Goal: Transaction & Acquisition: Purchase product/service

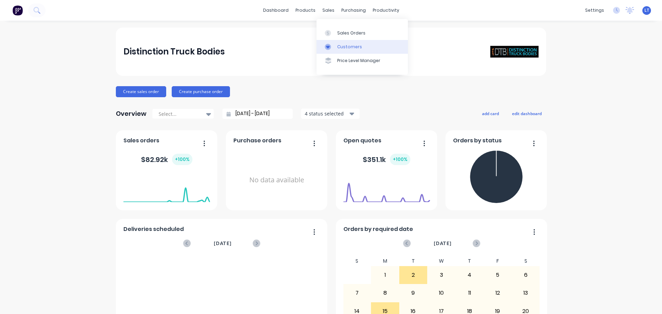
click at [342, 48] on div "Customers" at bounding box center [349, 47] width 25 height 6
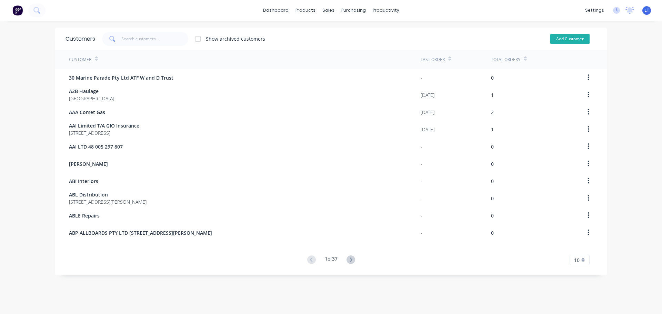
click at [563, 36] on button "Add Customer" at bounding box center [569, 39] width 39 height 10
select select "AU"
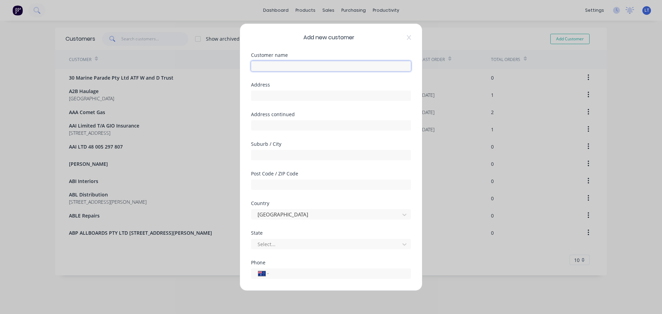
click at [266, 68] on input "text" at bounding box center [331, 66] width 160 height 10
type input "[PERSON_NAME] & Co"
click at [274, 96] on input "text" at bounding box center [331, 95] width 160 height 10
click at [271, 124] on input "text" at bounding box center [331, 125] width 160 height 10
paste input "[GEOGRAPHIC_DATA]/[STREET_ADDRESS][PERSON_NAME]"
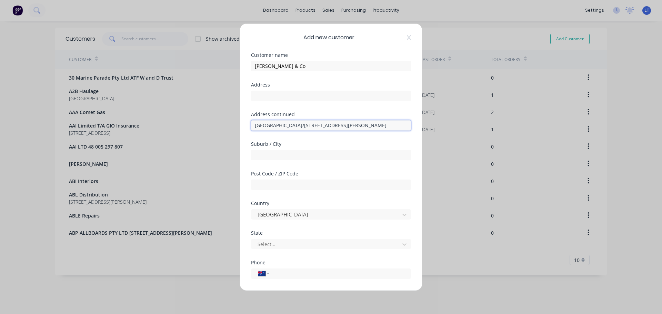
drag, startPoint x: 298, startPoint y: 127, endPoint x: 247, endPoint y: 128, distance: 50.4
click at [247, 128] on div "Add new customer Customer name [PERSON_NAME] & Co Address Address continued Bri…" at bounding box center [331, 156] width 182 height 267
type input "Building E1/[STREET_ADDRESS][PERSON_NAME]"
click at [260, 94] on input "text" at bounding box center [331, 95] width 160 height 10
paste input "[GEOGRAPHIC_DATA]/[STREET_ADDRESS][PERSON_NAME]"
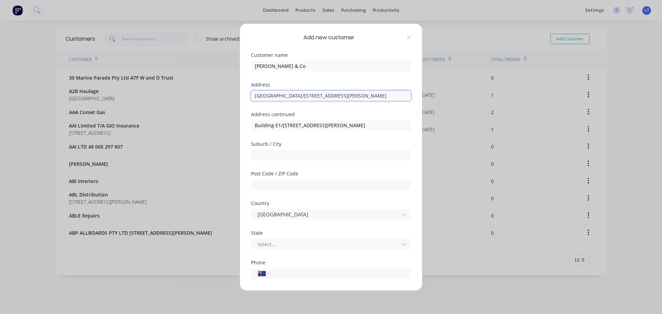
drag, startPoint x: 361, startPoint y: 95, endPoint x: 294, endPoint y: 98, distance: 67.3
click at [294, 98] on input "[GEOGRAPHIC_DATA]/[STREET_ADDRESS][PERSON_NAME]" at bounding box center [331, 95] width 160 height 10
type input "Brisbane Markets"
click at [267, 155] on input "text" at bounding box center [331, 155] width 160 height 10
type input "Rocklea"
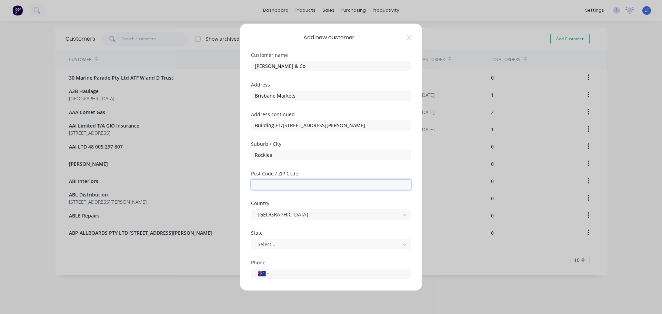
click at [278, 182] on input "text" at bounding box center [331, 184] width 160 height 10
type input "4069"
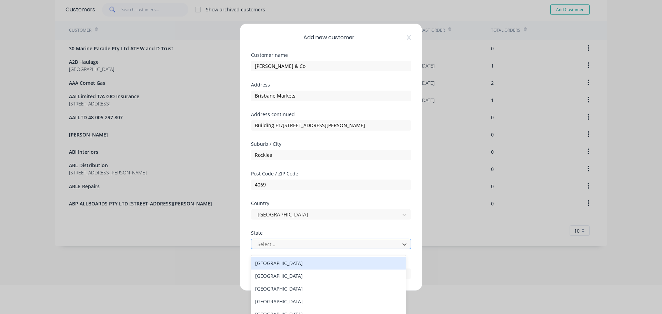
scroll to position [33, 0]
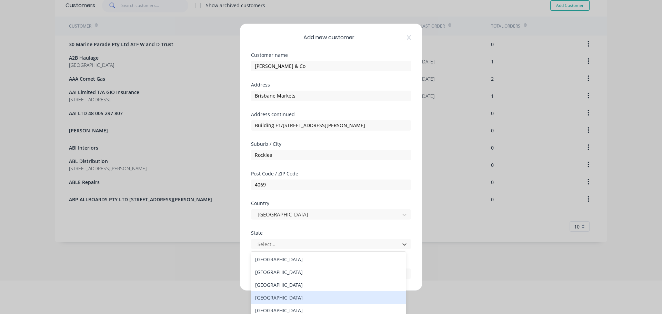
click at [273, 299] on div "[GEOGRAPHIC_DATA]" at bounding box center [328, 297] width 155 height 13
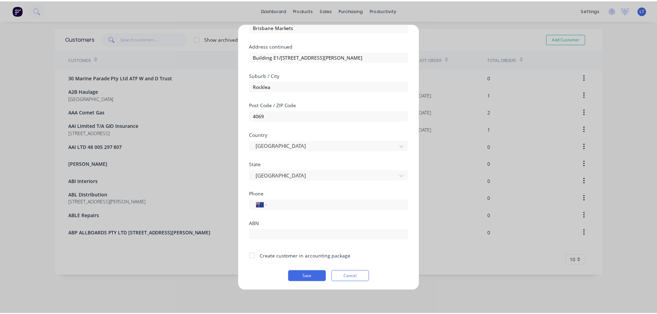
scroll to position [70, 0]
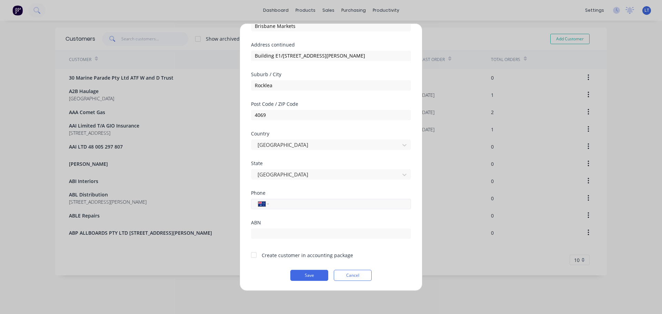
click at [279, 206] on input "tel" at bounding box center [339, 204] width 130 height 8
click at [282, 203] on input "tel" at bounding box center [339, 204] width 130 height 8
paste input "[PHONE_NUMBER]"
type input "[PHONE_NUMBER]"
click at [292, 220] on div "Phone International [GEOGRAPHIC_DATA] [GEOGRAPHIC_DATA] [GEOGRAPHIC_DATA] [GEOG…" at bounding box center [331, 205] width 160 height 30
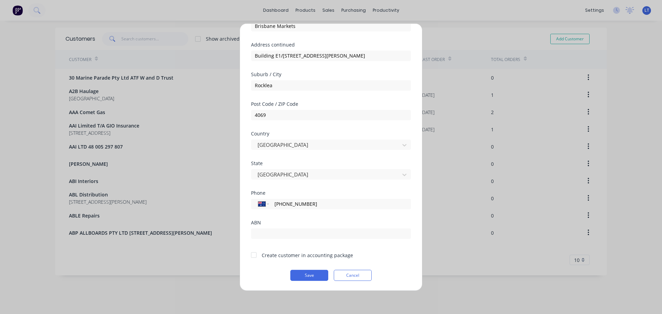
click at [253, 253] on div at bounding box center [254, 255] width 14 height 14
click at [311, 274] on button "Save" at bounding box center [309, 275] width 38 height 11
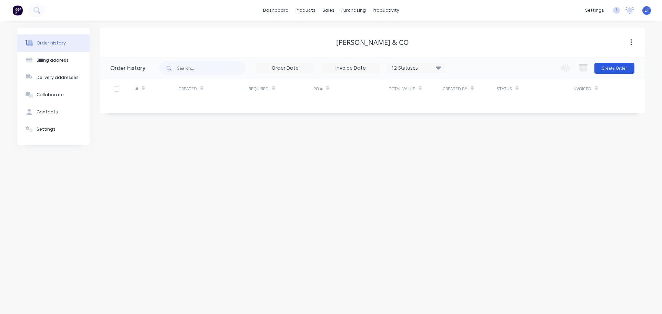
click at [622, 68] on button "Create Order" at bounding box center [614, 68] width 40 height 11
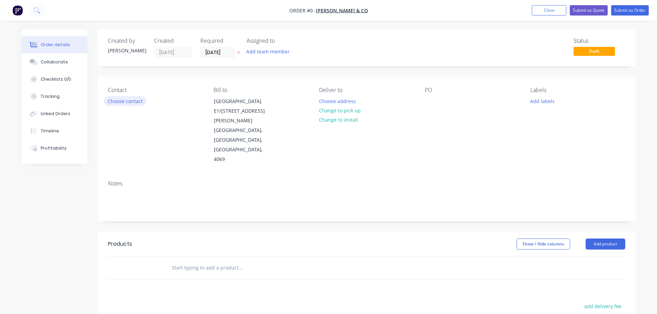
click at [119, 102] on button "Choose contact" at bounding box center [125, 100] width 42 height 9
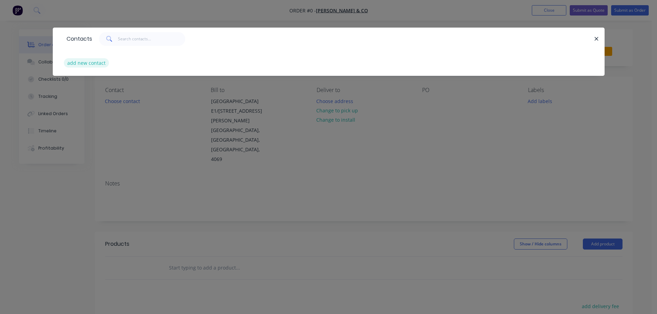
click at [77, 63] on button "add new contact" at bounding box center [87, 62] width 46 height 9
select select "AU"
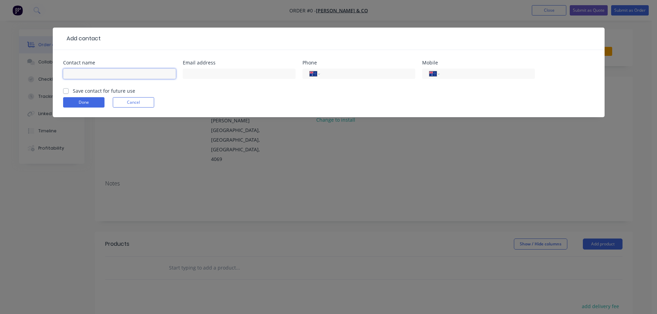
click at [110, 72] on input "text" at bounding box center [119, 74] width 113 height 10
type input "[PERSON_NAME]"
click at [202, 74] on input "text" at bounding box center [239, 74] width 113 height 10
type input "[PERSON_NAME]"
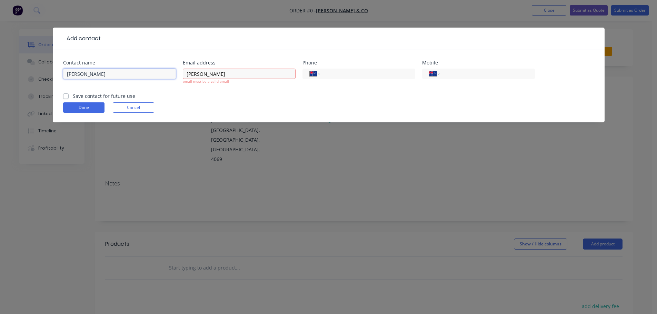
click at [84, 76] on input "[PERSON_NAME]" at bounding box center [119, 74] width 113 height 10
type input "[PERSON_NAME]"
click at [198, 74] on input "[PERSON_NAME]" at bounding box center [239, 74] width 113 height 10
type input "[PERSON_NAME][EMAIL_ADDRESS][DOMAIN_NAME]"
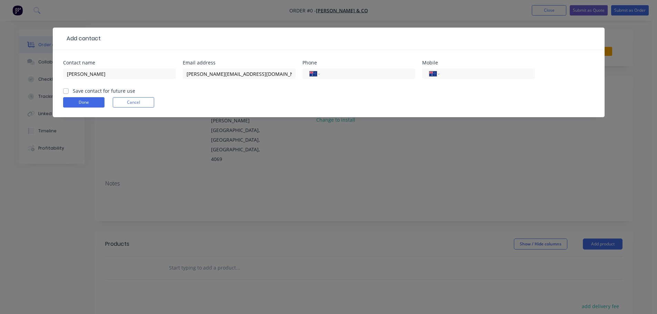
click at [262, 96] on form "Contact name [PERSON_NAME] Email address [PERSON_NAME][EMAIL_ADDRESS][DOMAIN_NA…" at bounding box center [328, 88] width 531 height 57
click at [331, 72] on input "tel" at bounding box center [366, 74] width 83 height 8
type input "0488 025 300"
drag, startPoint x: 362, startPoint y: 73, endPoint x: 325, endPoint y: 73, distance: 36.9
click at [325, 73] on input "0488 025 300" at bounding box center [366, 74] width 83 height 8
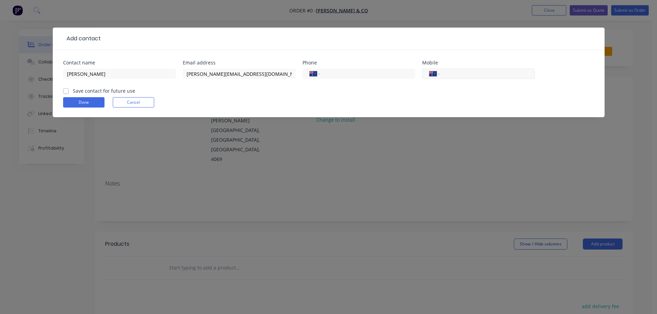
click at [457, 75] on input "tel" at bounding box center [485, 74] width 83 height 8
paste input "0488 025 300"
type input "0488 025 300"
click at [326, 73] on input "tel" at bounding box center [366, 74] width 83 height 8
type input "[PHONE_NUMBER]"
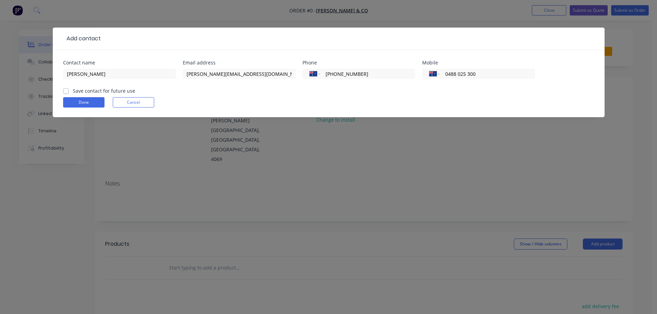
click at [73, 90] on label "Save contact for future use" at bounding box center [104, 90] width 62 height 7
click at [64, 90] on input "Save contact for future use" at bounding box center [66, 90] width 6 height 7
checkbox input "true"
click at [81, 102] on button "Done" at bounding box center [83, 102] width 41 height 10
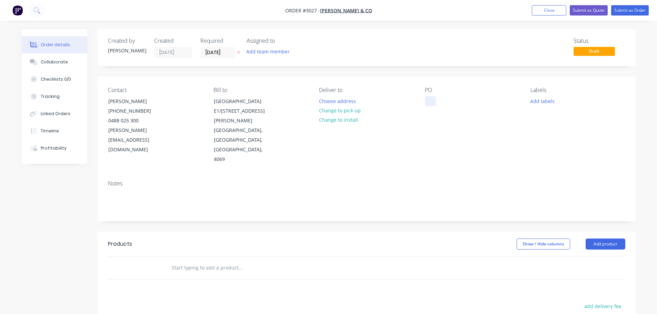
click at [429, 97] on div at bounding box center [430, 101] width 11 height 10
click at [422, 120] on div "Contact [PERSON_NAME] [PHONE_NUMBER] [PERSON_NAME][EMAIL_ADDRESS][DOMAIN_NAME] …" at bounding box center [367, 126] width 538 height 98
drag, startPoint x: 430, startPoint y: 99, endPoint x: 499, endPoint y: 110, distance: 69.1
click at [499, 110] on div "Strap N Go Load Restraint system for 14plt Curtainsider" at bounding box center [468, 104] width 86 height 17
copy div "Strap N Go Load Restraint system for 14plt Curtainsider"
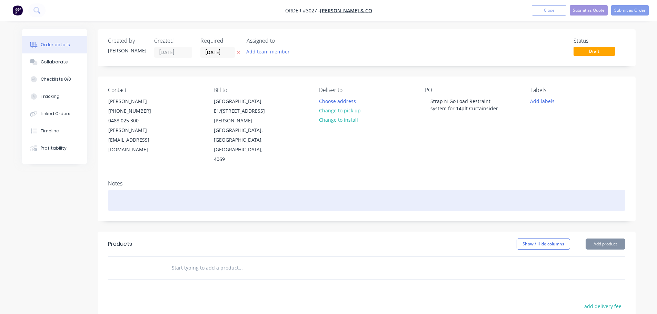
click at [112, 190] on div at bounding box center [366, 200] width 517 height 21
paste div
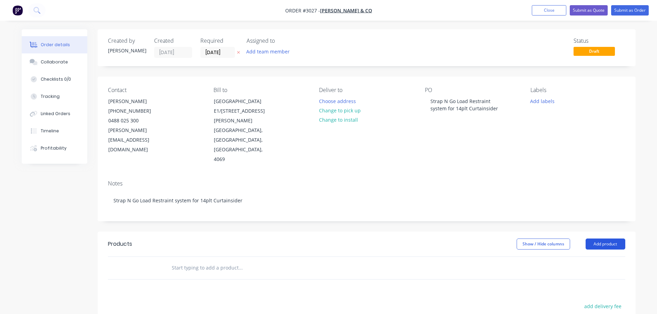
click at [600, 239] on button "Add product" at bounding box center [605, 244] width 40 height 11
click at [584, 256] on div "Product catalogue" at bounding box center [592, 261] width 53 height 10
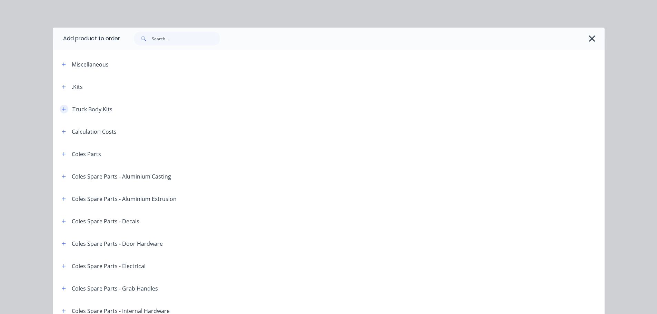
click at [60, 108] on button "button" at bounding box center [64, 109] width 9 height 9
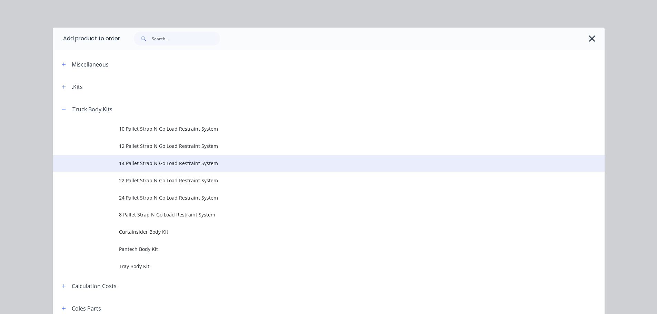
click at [131, 161] on span "14 Pallet Strap N Go Load Restraint System" at bounding box center [313, 163] width 388 height 7
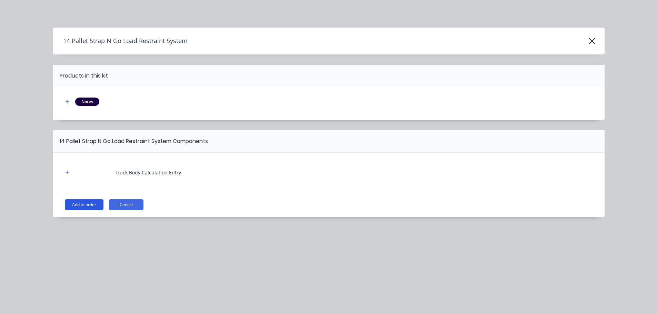
click at [86, 203] on button "Add to order" at bounding box center [84, 204] width 39 height 11
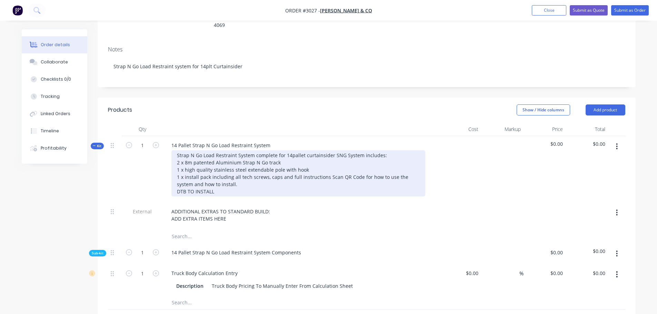
scroll to position [138, 0]
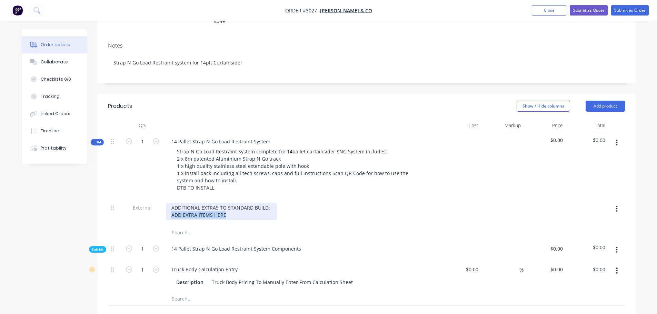
drag, startPoint x: 171, startPoint y: 195, endPoint x: 229, endPoint y: 194, distance: 57.9
click at [229, 203] on div "ADDITIONAL EXTRAS TO STANDARD BUILD: ADD EXTRA ITEMS HERE" at bounding box center [221, 211] width 111 height 17
click at [232, 204] on div "ADDITIONAL EXTRAS TO STANDARD BUILD: Load Restraint straps" at bounding box center [301, 212] width 276 height 27
click at [144, 244] on input "1" at bounding box center [142, 249] width 18 height 10
type input "7"
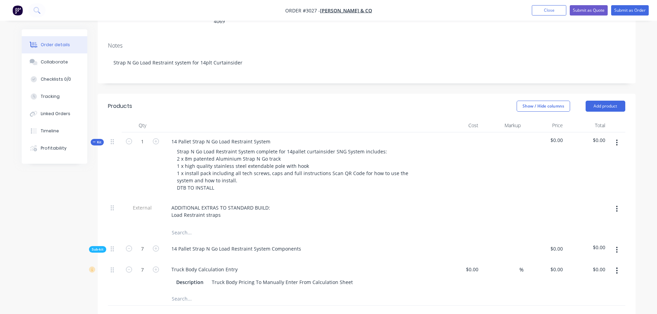
click at [559, 245] on span "$0.00" at bounding box center [544, 248] width 37 height 7
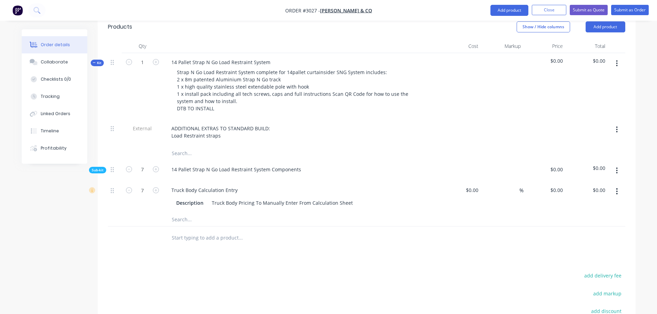
scroll to position [241, 0]
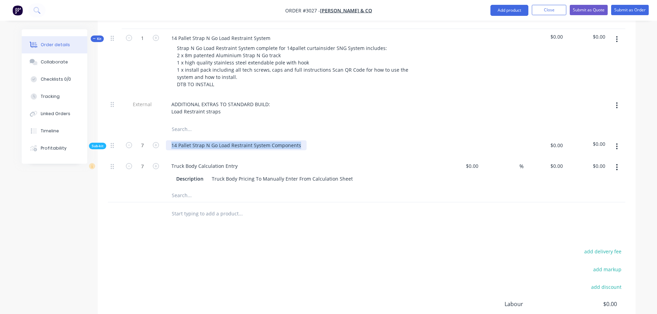
drag, startPoint x: 170, startPoint y: 124, endPoint x: 302, endPoint y: 122, distance: 132.1
click at [302, 140] on div "14 Pallet Strap N Go Load Restraint System Components" at bounding box center [236, 145] width 141 height 10
click at [273, 207] on input "text" at bounding box center [240, 214] width 138 height 14
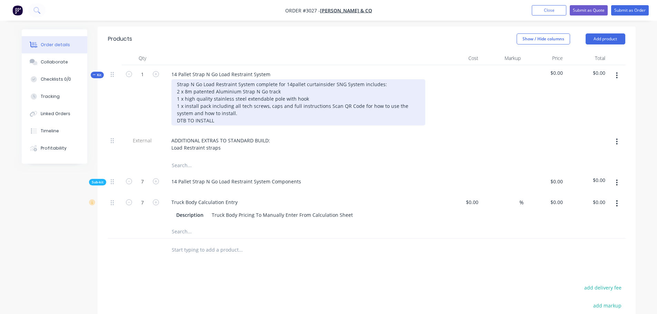
scroll to position [207, 0]
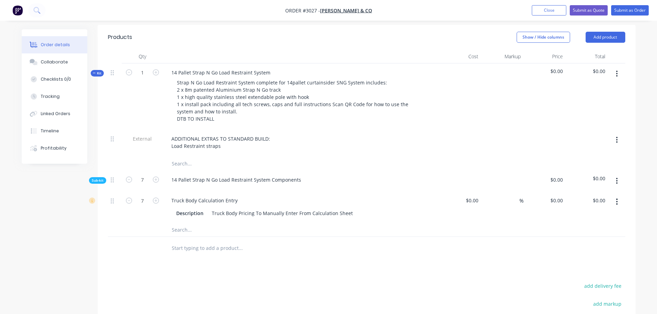
click at [239, 157] on input "text" at bounding box center [240, 164] width 138 height 14
click at [128, 198] on icon "button" at bounding box center [129, 201] width 6 height 6
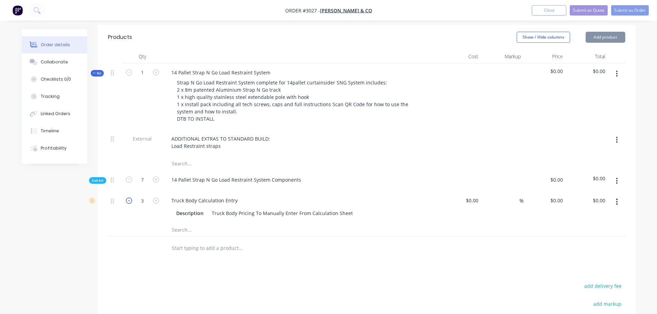
click at [128, 198] on icon "button" at bounding box center [129, 201] width 6 height 6
type input "2"
click at [473, 195] on input at bounding box center [473, 200] width 16 height 10
type input "$0.00"
click at [564, 171] on div "$0.00" at bounding box center [544, 181] width 42 height 21
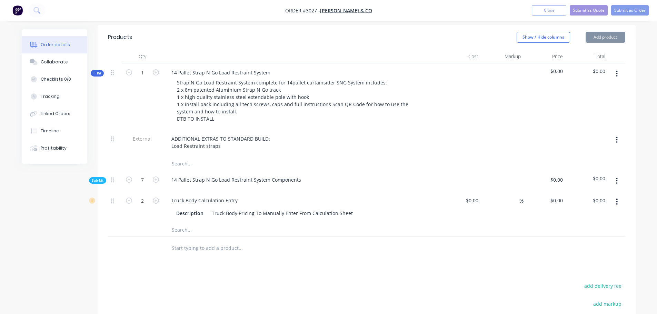
click at [561, 176] on span "$0.00" at bounding box center [544, 179] width 37 height 7
drag, startPoint x: 562, startPoint y: 161, endPoint x: 520, endPoint y: 170, distance: 42.8
click at [558, 176] on span "$0.00" at bounding box center [544, 179] width 37 height 7
click at [548, 191] on div "$0.00 $0.00" at bounding box center [544, 206] width 42 height 31
type input "$350.00"
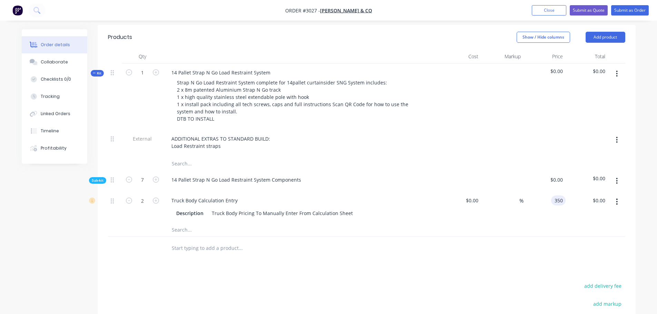
type input "$700.00"
click at [501, 195] on div "%" at bounding box center [502, 206] width 42 height 31
click at [563, 171] on div "$100.00" at bounding box center [544, 181] width 42 height 21
click at [569, 175] on span "$700.00" at bounding box center [586, 178] width 37 height 7
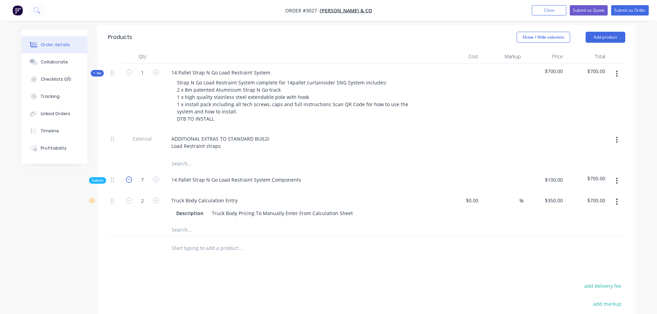
click at [127, 177] on icon "button" at bounding box center [129, 180] width 6 height 6
type input "6"
type input "1.7142"
type input "$599.97"
click at [127, 177] on icon "button" at bounding box center [129, 180] width 6 height 6
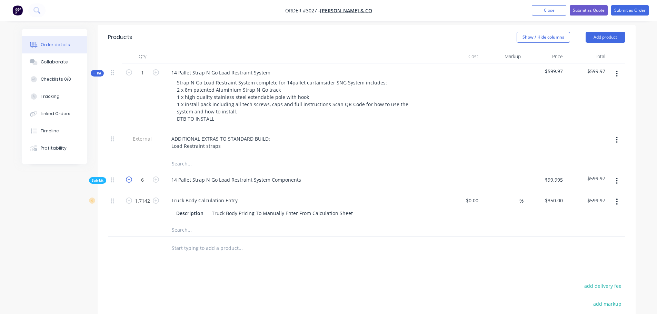
type input "5"
type input "1.4285"
type input "$499.98"
click at [127, 177] on icon "button" at bounding box center [129, 180] width 6 height 6
type input "4"
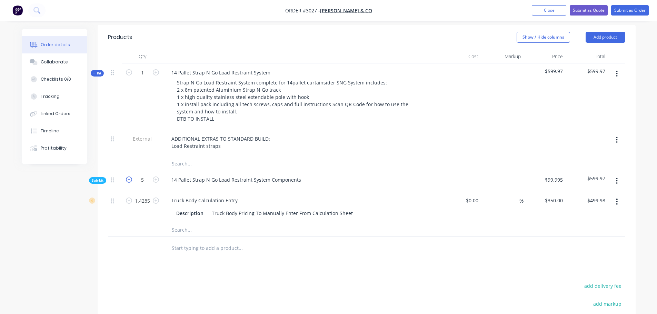
type input "1.1428"
type input "$399.98"
click at [127, 177] on icon "button" at bounding box center [129, 180] width 6 height 6
type input "3"
type input "0.8571"
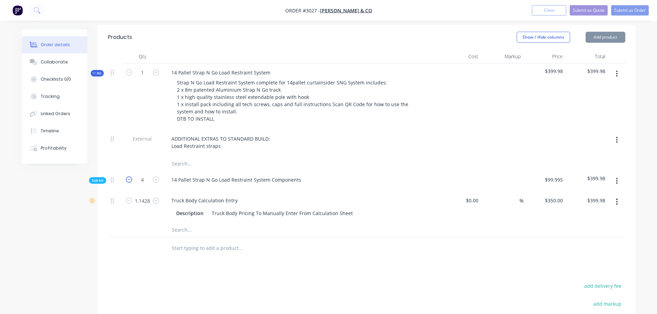
type input "$299.99"
click at [127, 177] on icon "button" at bounding box center [129, 180] width 6 height 6
type input "2"
type input "0.5714"
type input "$199.99"
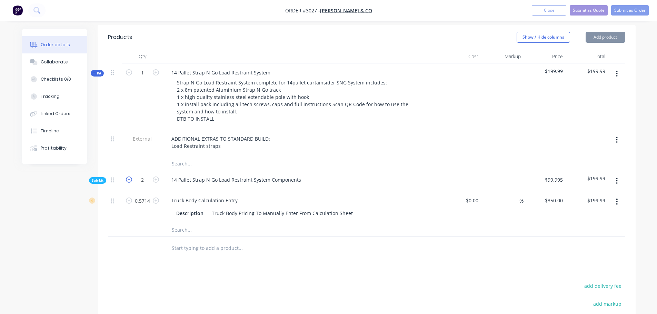
click at [127, 177] on icon "button" at bounding box center [129, 180] width 6 height 6
type input "1"
type input "0.2857"
type input "$100.00"
click at [127, 177] on icon "button" at bounding box center [129, 180] width 6 height 6
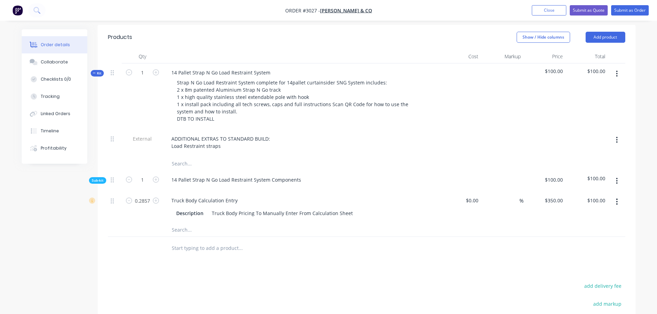
click at [150, 223] on div at bounding box center [142, 230] width 41 height 14
click at [154, 177] on icon "button" at bounding box center [156, 180] width 6 height 6
type input "2"
type input "0.5714"
type input "$199.99"
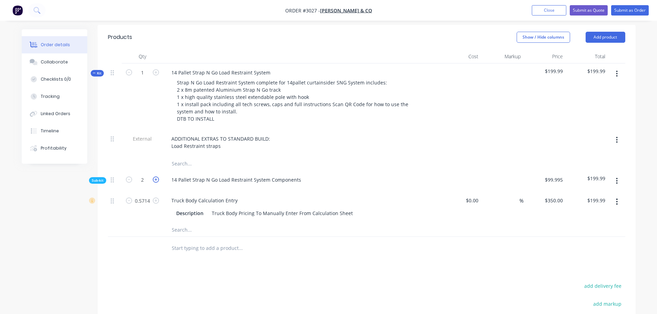
click at [154, 177] on icon "button" at bounding box center [156, 180] width 6 height 6
type input "3"
type input "0.8571"
type input "$299.99"
click at [154, 177] on icon "button" at bounding box center [156, 180] width 6 height 6
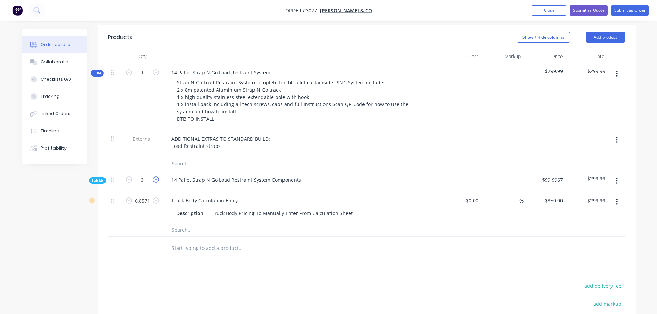
type input "4"
type input "1.1428"
type input "$399.98"
click at [154, 177] on icon "button" at bounding box center [156, 180] width 6 height 6
type input "5"
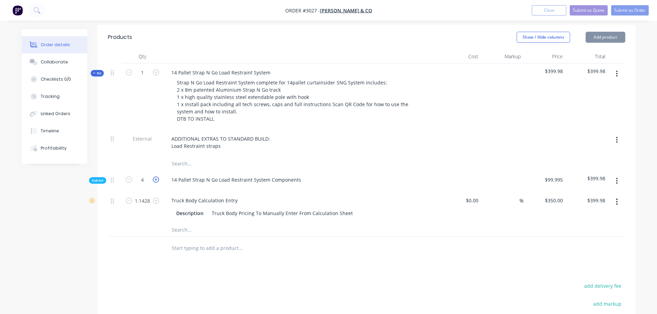
type input "1.4285"
type input "$499.98"
click at [154, 177] on icon "button" at bounding box center [156, 180] width 6 height 6
type input "6"
type input "1.7142"
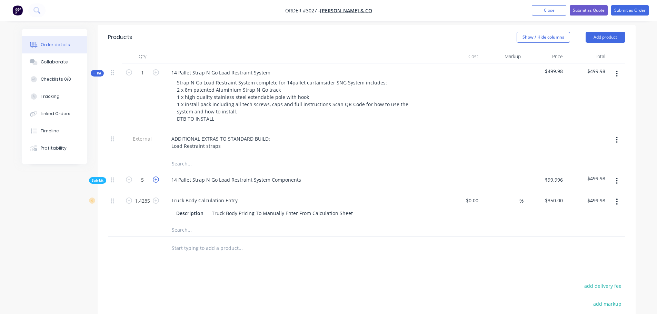
type input "$599.97"
click at [154, 177] on icon "button" at bounding box center [156, 180] width 6 height 6
type input "7"
type input "1.9999"
type input "$699.97"
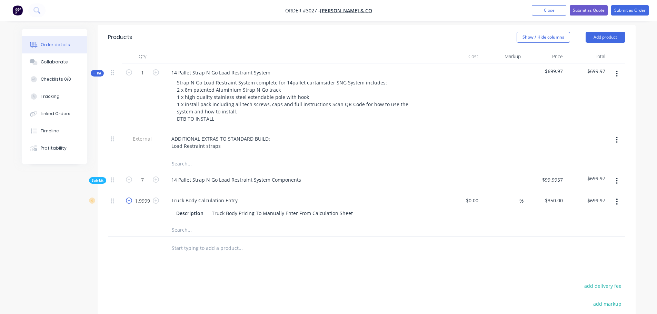
click at [127, 198] on icon "button" at bounding box center [129, 201] width 6 height 6
type input "0.9999"
type input "$349.97"
click at [127, 198] on icon "button" at bounding box center [129, 201] width 6 height 6
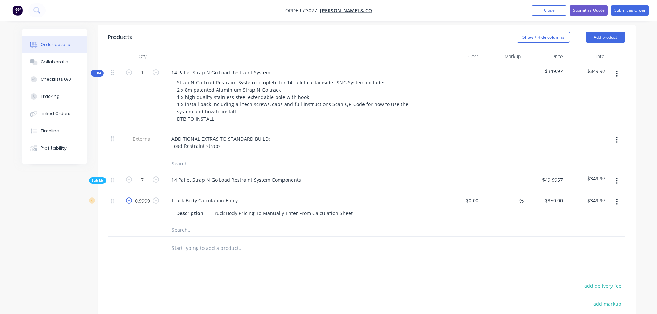
click at [127, 198] on icon "button" at bounding box center [129, 201] width 6 height 6
type input "0"
type input "$0.00"
click at [255, 195] on div "Truck Body Calculation Entry" at bounding box center [301, 200] width 270 height 10
click at [617, 178] on icon "button" at bounding box center [616, 181] width 1 height 6
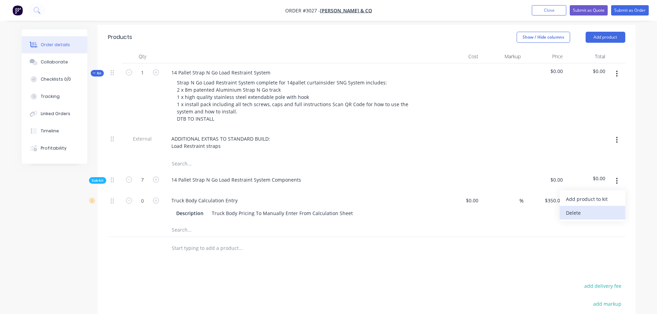
click at [576, 208] on div "Delete" at bounding box center [592, 213] width 53 height 10
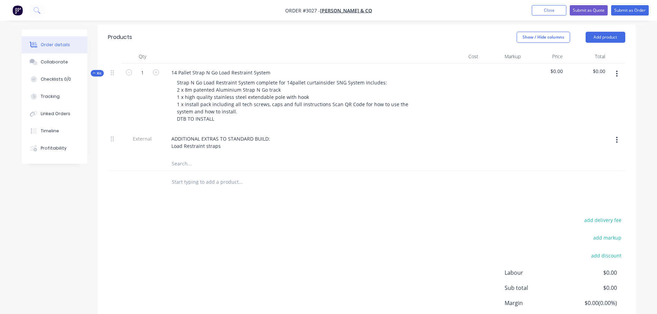
click at [177, 175] on input "text" at bounding box center [240, 182] width 138 height 14
click at [170, 68] on div "14 Pallet Strap N Go Load Restraint System" at bounding box center [221, 73] width 110 height 10
drag, startPoint x: 171, startPoint y: 163, endPoint x: 231, endPoint y: 163, distance: 59.3
click at [231, 175] on input "text" at bounding box center [240, 182] width 138 height 14
drag, startPoint x: 172, startPoint y: 161, endPoint x: 245, endPoint y: 162, distance: 73.1
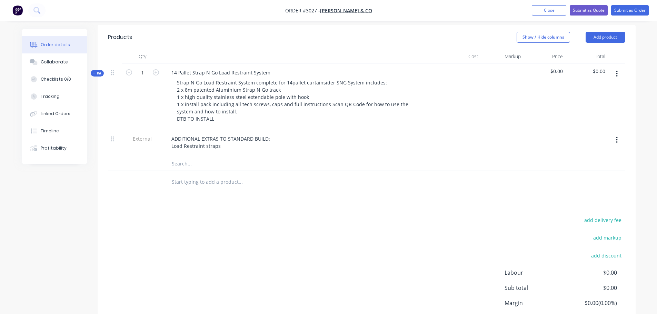
click at [245, 175] on input "text" at bounding box center [240, 182] width 138 height 14
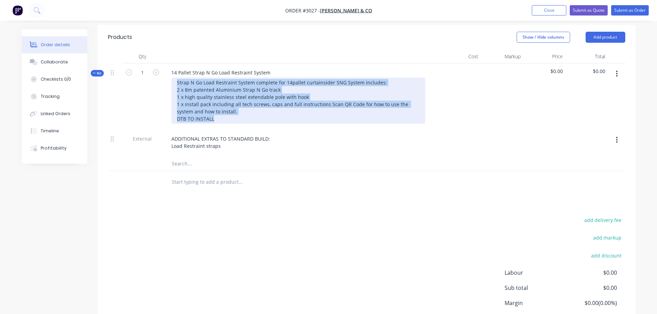
drag, startPoint x: 176, startPoint y: 62, endPoint x: 223, endPoint y: 101, distance: 61.5
click at [223, 101] on div "Strap N Go Load Restraint System complete for 14pallet curtainsider SNG System …" at bounding box center [298, 101] width 254 height 46
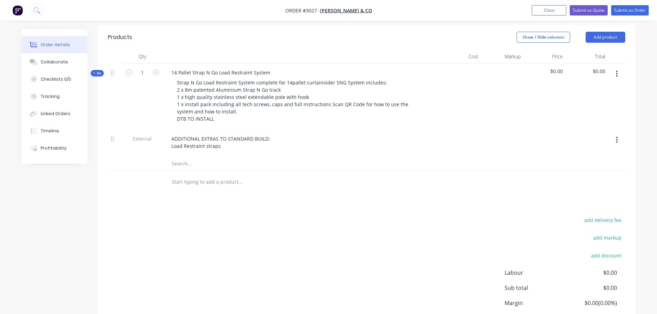
click at [178, 157] on input "text" at bounding box center [240, 164] width 138 height 14
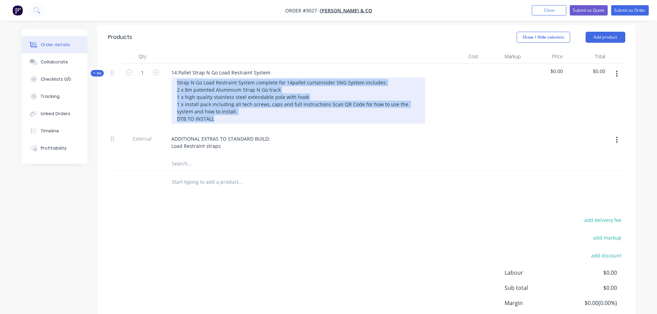
drag, startPoint x: 176, startPoint y: 62, endPoint x: 226, endPoint y: 100, distance: 62.5
click at [226, 100] on div "Strap N Go Load Restraint System complete for 14pallet curtainsider SNG System …" at bounding box center [298, 101] width 254 height 46
copy div "Strap N Go Load Restraint System complete for 14pallet curtainsider SNG System …"
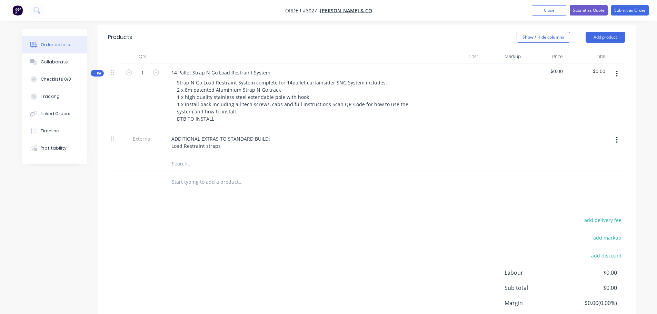
drag, startPoint x: 172, startPoint y: 144, endPoint x: 176, endPoint y: 144, distance: 3.8
click at [176, 157] on input "text" at bounding box center [240, 164] width 138 height 14
drag, startPoint x: 177, startPoint y: 144, endPoint x: 204, endPoint y: 147, distance: 27.3
click at [204, 157] on input "text" at bounding box center [240, 164] width 138 height 14
drag, startPoint x: 171, startPoint y: 142, endPoint x: 217, endPoint y: 143, distance: 45.9
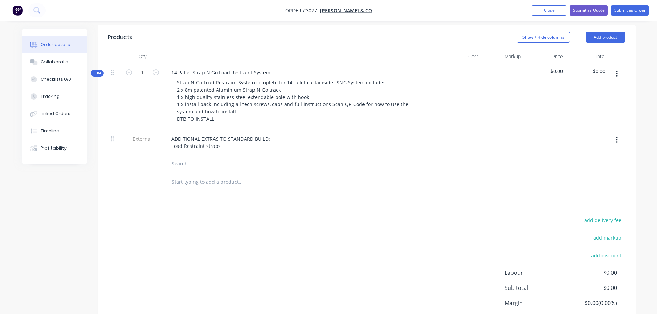
click at [217, 157] on input "text" at bounding box center [240, 164] width 138 height 14
paste input "Strap N Go Load Restraint System complete for 14pallet curtainsider SNG System …"
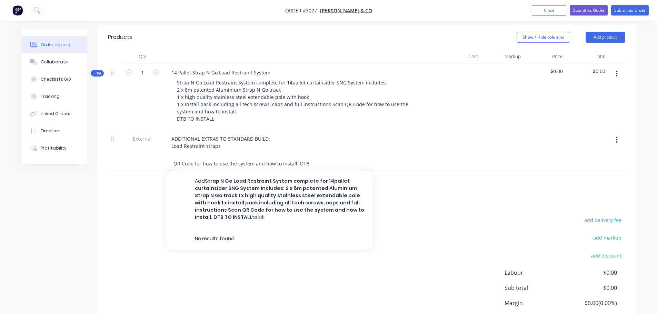
type input "Strap N Go Load Restraint System complete for 14pallet curtainsider SNG System …"
click at [154, 175] on div "Products Show / Hide columns Add product Qty Cost Markup Price Total Kit 1 14 P…" at bounding box center [367, 192] width 538 height 334
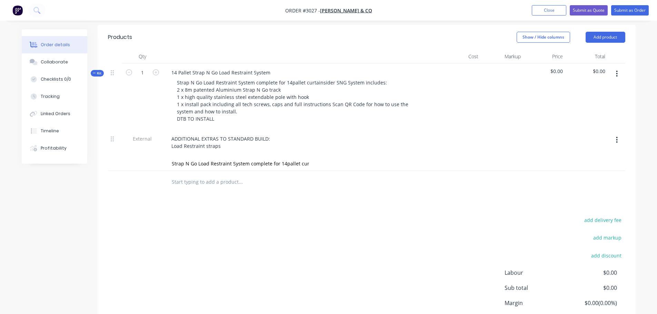
click at [302, 134] on div "ADDITIONAL EXTRAS TO STANDARD BUILD: Load Restraint straps" at bounding box center [301, 143] width 276 height 27
click at [255, 134] on div "ADDITIONAL EXTRAS TO STANDARD BUILD: Load Restraint straps" at bounding box center [221, 142] width 111 height 17
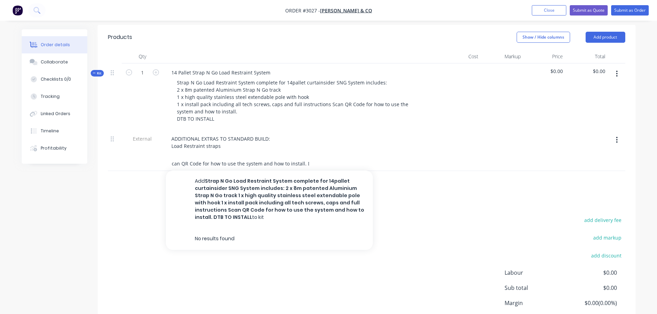
scroll to position [0, 616]
drag, startPoint x: 171, startPoint y: 144, endPoint x: 317, endPoint y: 145, distance: 146.2
click at [318, 157] on div "Strap N Go Load Restraint System complete for 14pallet curtainsider SNG System …" at bounding box center [269, 164] width 207 height 14
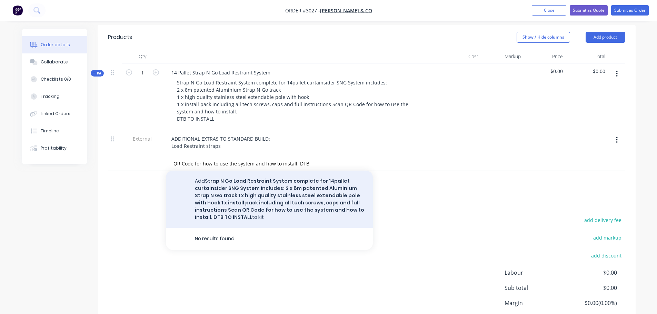
click at [300, 171] on button "Add Strap N Go Load Restraint System complete for 14pallet curtainsider SNG Sys…" at bounding box center [269, 199] width 207 height 57
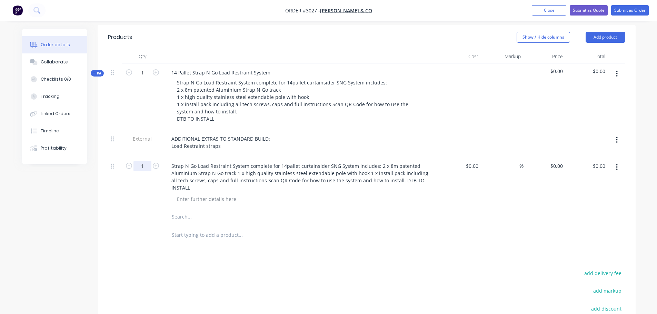
click at [144, 161] on input "1" at bounding box center [142, 166] width 18 height 10
type input "7"
click at [563, 161] on input "0" at bounding box center [561, 166] width 8 height 10
type input "$350.00"
type input "$2,450.00"
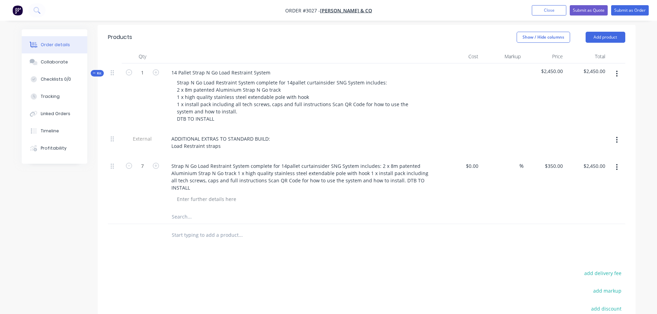
click at [466, 210] on div at bounding box center [366, 217] width 517 height 14
click at [181, 228] on input "text" at bounding box center [240, 235] width 138 height 14
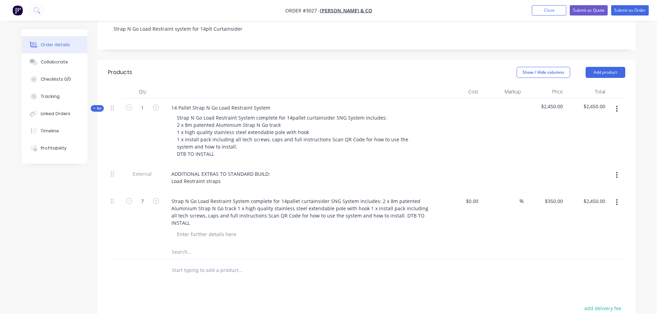
scroll to position [138, 0]
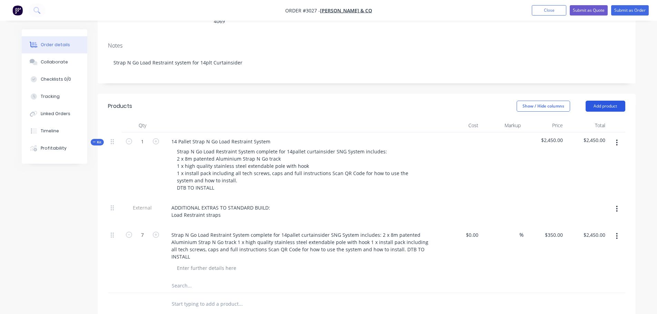
click at [605, 101] on button "Add product" at bounding box center [605, 106] width 40 height 11
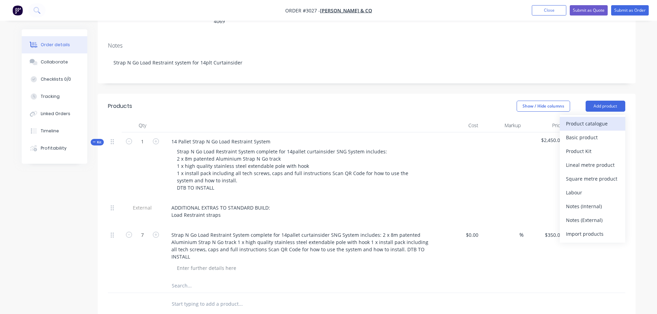
click at [569, 119] on div "Product catalogue" at bounding box center [592, 124] width 53 height 10
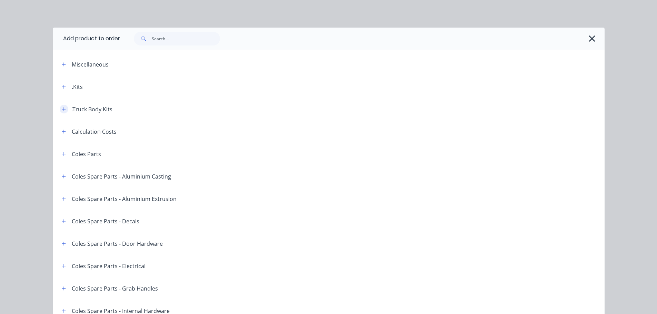
click at [62, 107] on icon "button" at bounding box center [64, 109] width 4 height 5
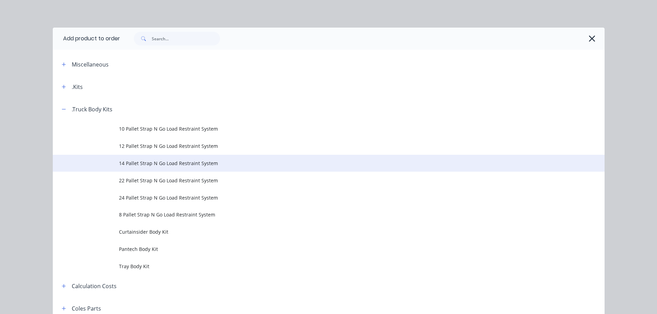
scroll to position [34, 0]
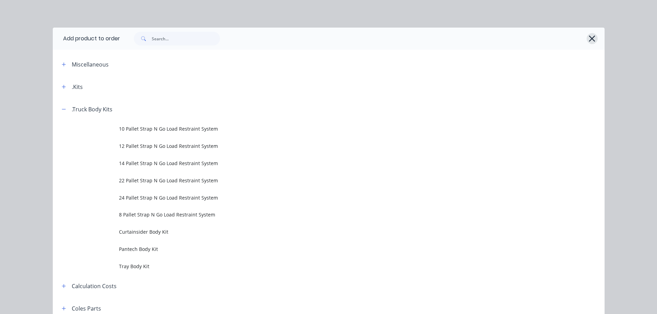
click at [588, 38] on icon "button" at bounding box center [591, 39] width 7 height 10
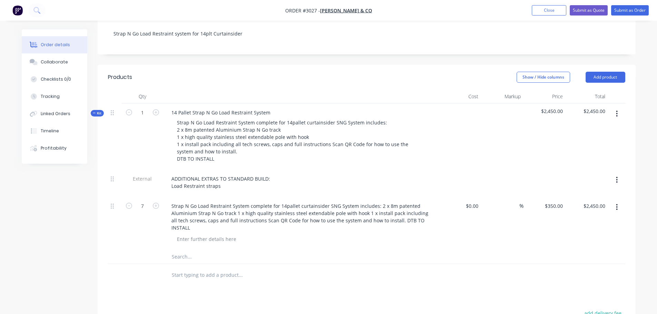
scroll to position [207, 0]
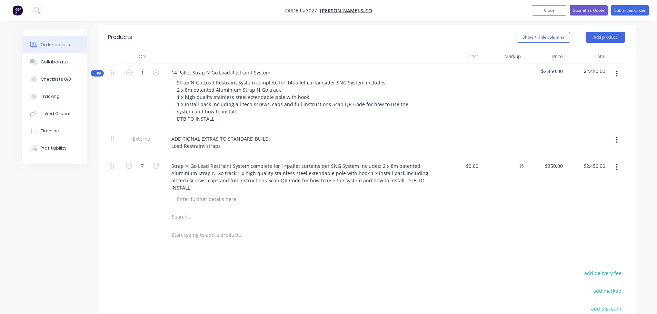
click at [178, 228] on input "text" at bounding box center [240, 235] width 138 height 14
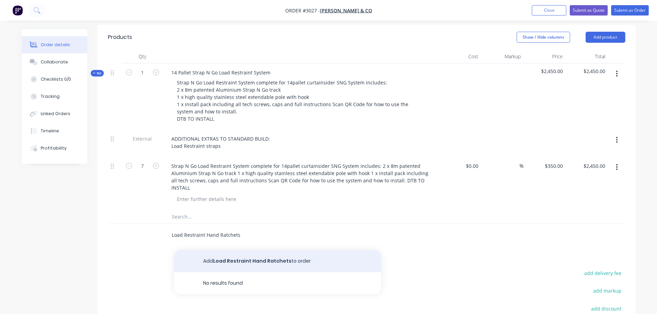
type input "Load Restraint Hand Ratchets"
click at [245, 250] on button "Add Load Restraint Hand Ratchets to order" at bounding box center [277, 261] width 207 height 22
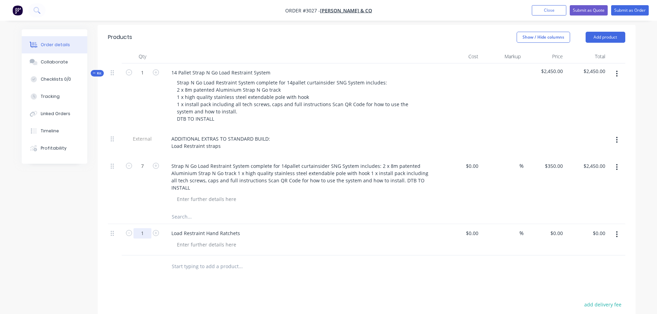
click at [144, 228] on input "1" at bounding box center [142, 233] width 18 height 10
type input "7"
click at [473, 228] on input at bounding box center [473, 233] width 16 height 10
type input "$0.00"
click at [555, 228] on div "0 $0.00" at bounding box center [556, 233] width 19 height 10
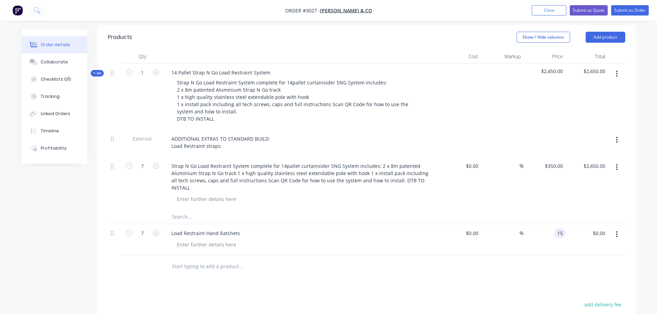
type input "$15.00"
type input "$105.00"
click at [552, 224] on div "$15.00 15" at bounding box center [544, 239] width 42 height 31
click at [479, 161] on input at bounding box center [473, 166] width 16 height 10
type input "$240.00"
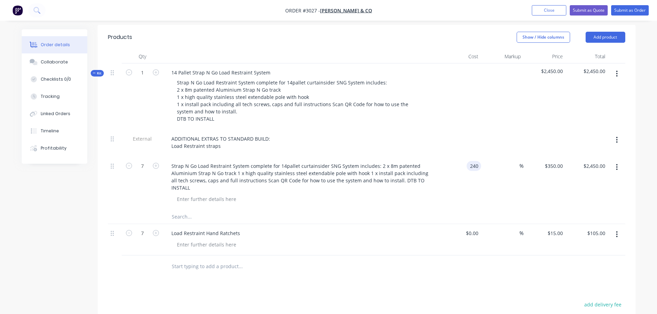
type input "$240.00"
type input "$1,680.00"
click at [425, 210] on div at bounding box center [366, 217] width 517 height 14
click at [476, 228] on input "0" at bounding box center [473, 233] width 16 height 10
type input "$15.00"
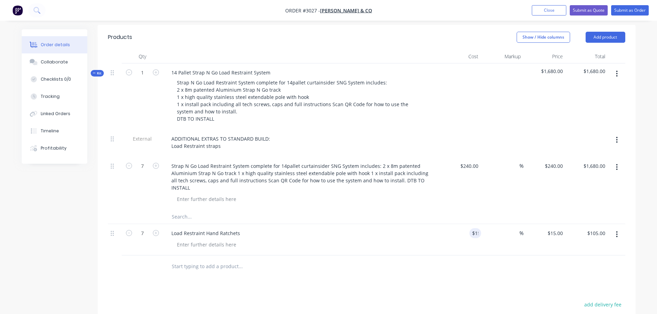
click at [439, 224] on div "$15.00 15" at bounding box center [460, 239] width 42 height 31
click at [194, 260] on input "text" at bounding box center [240, 267] width 138 height 14
type input "F"
type input "T"
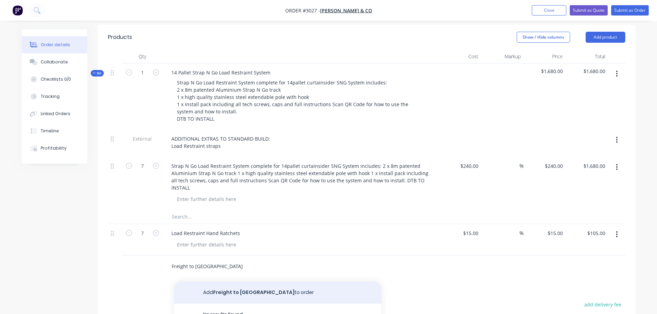
type input "Freight to [GEOGRAPHIC_DATA]"
click at [251, 282] on button "Add Freight to [GEOGRAPHIC_DATA] to order" at bounding box center [277, 293] width 207 height 22
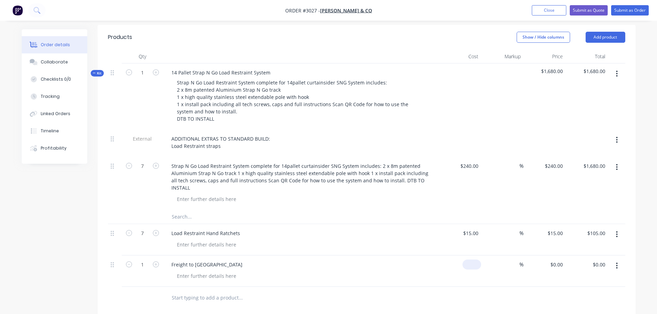
click at [479, 260] on input at bounding box center [473, 265] width 16 height 10
type input "$0.00"
click at [177, 271] on div at bounding box center [206, 276] width 70 height 10
click at [176, 271] on div at bounding box center [206, 276] width 70 height 10
click at [473, 260] on input "0" at bounding box center [477, 265] width 8 height 10
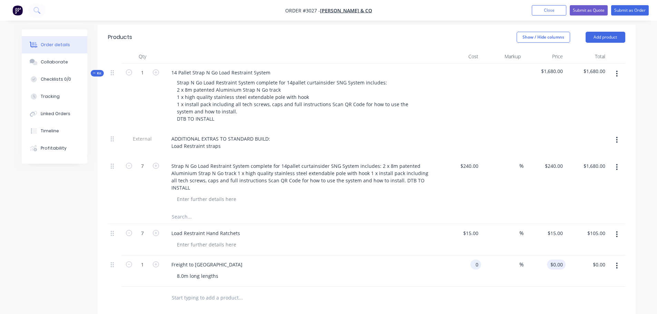
type input "$0.00"
click at [557, 260] on div "0 0" at bounding box center [560, 265] width 11 height 10
type input "$200.00"
click at [496, 255] on div "%" at bounding box center [502, 270] width 42 height 31
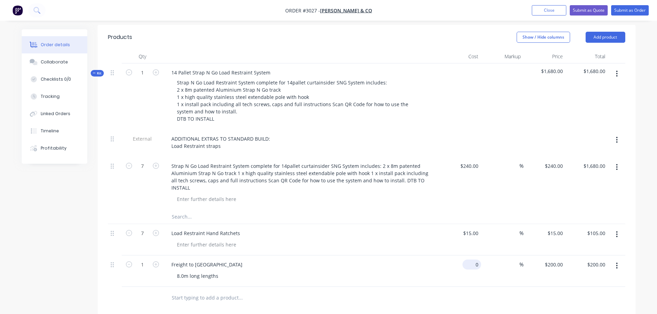
click at [479, 260] on input "0" at bounding box center [473, 265] width 16 height 10
type input "$120.00"
click at [331, 260] on div "Freight to [GEOGRAPHIC_DATA]" at bounding box center [301, 265] width 270 height 10
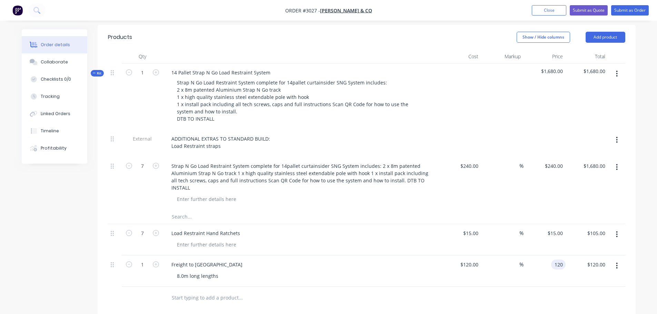
click at [556, 260] on input "120" at bounding box center [560, 265] width 12 height 10
type input "200"
type input "66.67"
type input "$200.00"
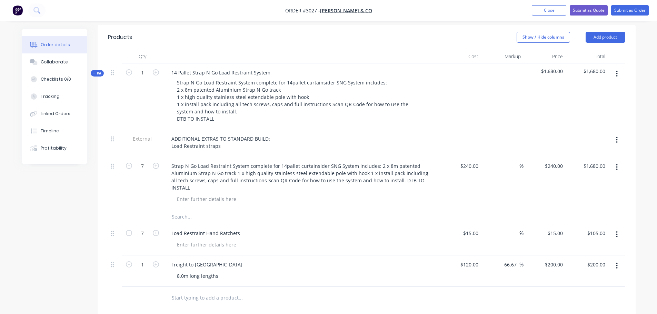
click at [557, 163] on div "$240.00 $240.00" at bounding box center [544, 183] width 42 height 53
click at [545, 157] on div "240 240" at bounding box center [544, 183] width 42 height 53
type input "350"
type input "45.83"
type input "$350.00"
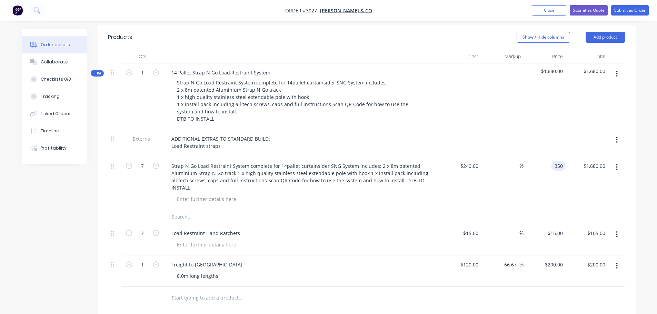
type input "$2,450.00"
click at [540, 157] on div "$350.00 $350.00" at bounding box center [544, 183] width 42 height 53
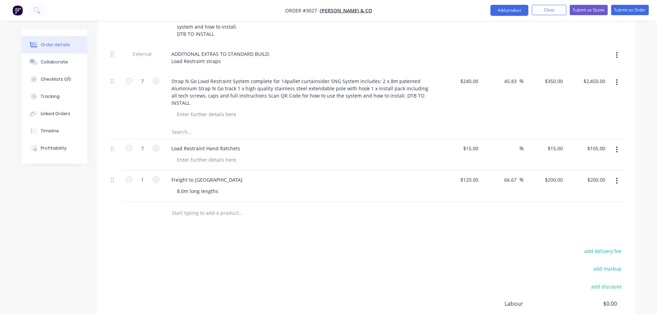
scroll to position [282, 0]
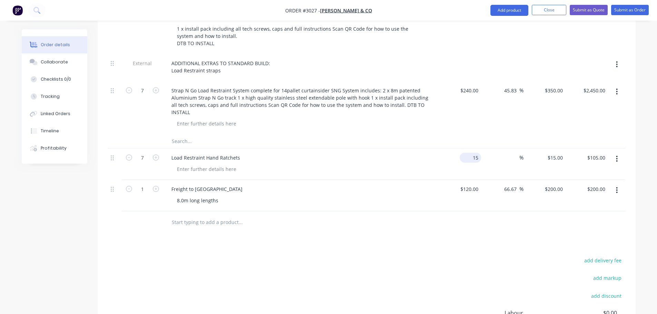
click at [471, 153] on div "15 $15.00" at bounding box center [470, 158] width 21 height 10
type input "$13.00"
type input "$91.00"
click at [531, 149] on div "$13.00 $13.00" at bounding box center [544, 164] width 42 height 31
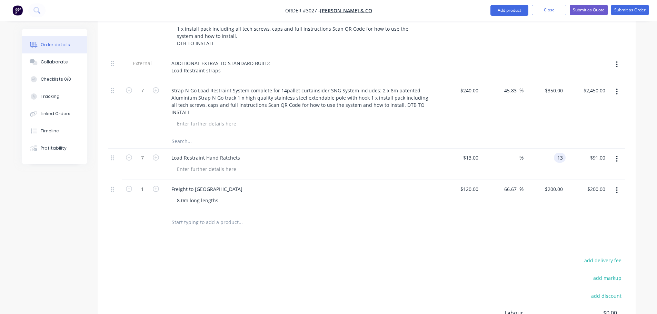
click at [557, 153] on input "13" at bounding box center [560, 158] width 9 height 10
type input "15"
type input "15.38"
type input "$15.00"
type input "$105.00"
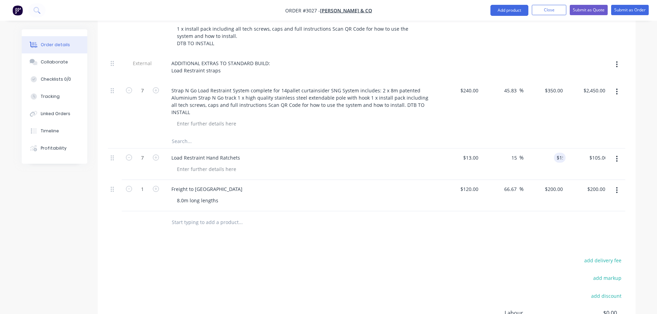
click at [531, 182] on div "$200.00 $200.00" at bounding box center [544, 195] width 42 height 31
click at [590, 9] on button "Submit as Quote" at bounding box center [589, 10] width 38 height 10
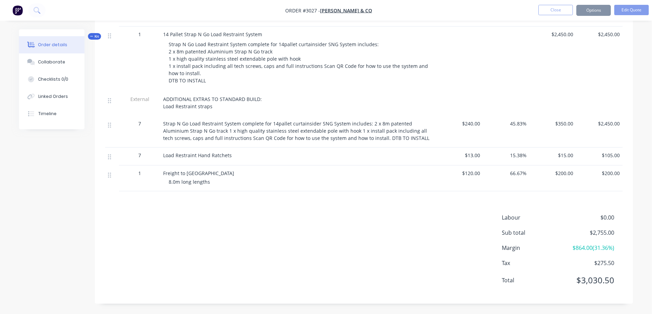
scroll to position [0, 0]
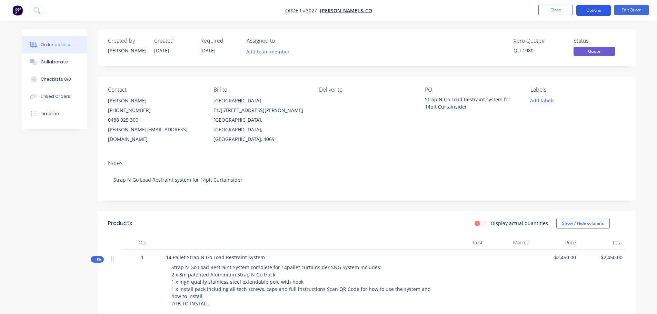
click at [587, 9] on button "Options" at bounding box center [593, 10] width 34 height 11
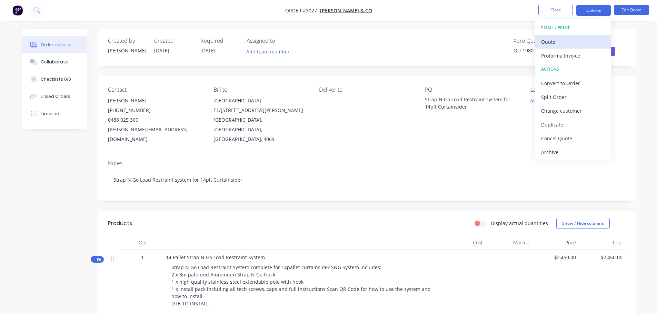
click at [545, 42] on div "Quote" at bounding box center [572, 42] width 63 height 10
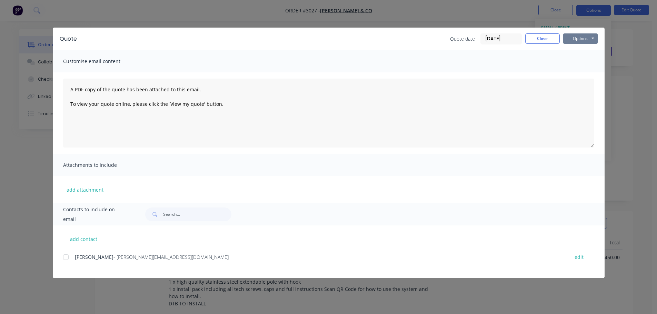
click at [578, 37] on button "Options" at bounding box center [580, 38] width 34 height 10
click at [578, 51] on button "Preview" at bounding box center [585, 50] width 44 height 11
click at [543, 41] on button "Close" at bounding box center [542, 38] width 34 height 10
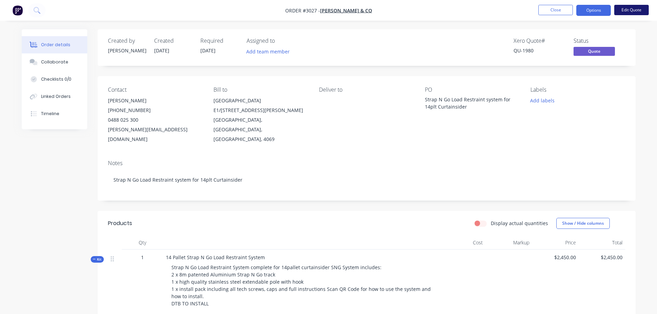
click at [636, 8] on button "Edit Quote" at bounding box center [631, 10] width 34 height 10
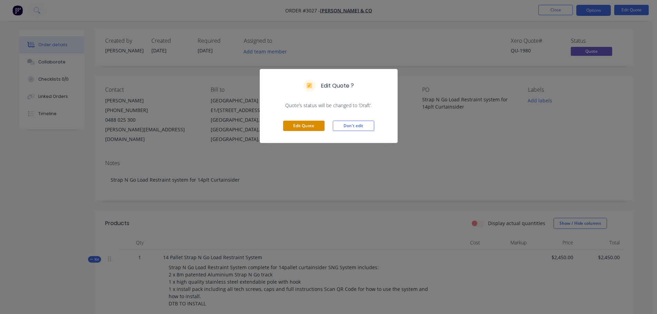
click at [300, 126] on button "Edit Quote" at bounding box center [303, 126] width 41 height 10
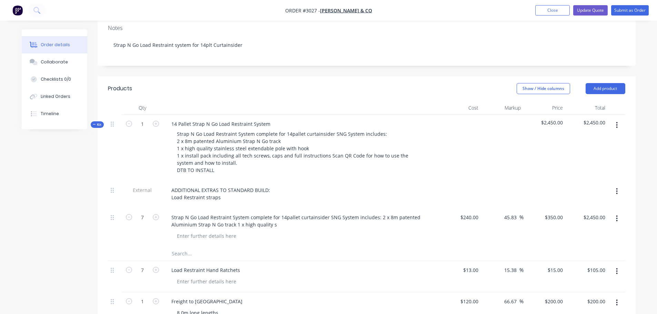
scroll to position [172, 0]
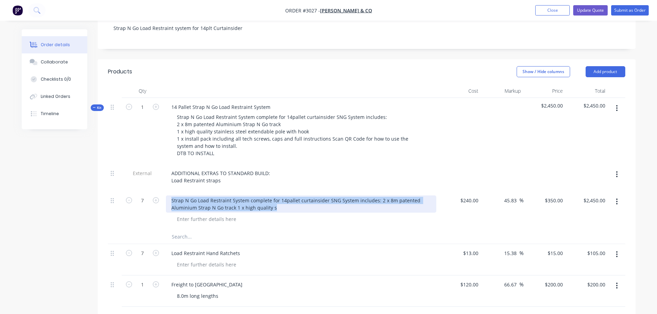
drag, startPoint x: 171, startPoint y: 181, endPoint x: 281, endPoint y: 195, distance: 111.3
click at [281, 195] on div "Strap N Go Load Restraint System complete for 14pallet curtainsider SNG System …" at bounding box center [301, 210] width 276 height 39
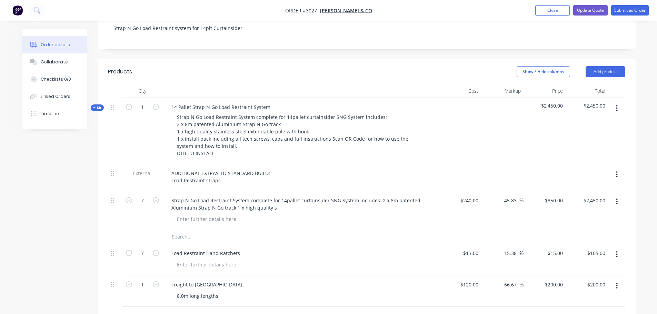
click at [252, 206] on div "Strap N Go Load Restraint System complete for 14pallet curtainsider SNG System …" at bounding box center [301, 210] width 276 height 39
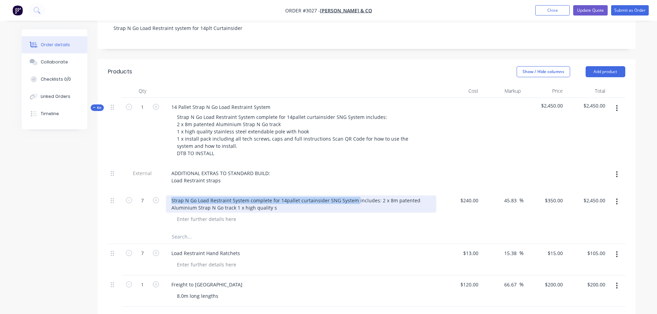
drag, startPoint x: 172, startPoint y: 180, endPoint x: 354, endPoint y: 182, distance: 182.4
click at [354, 195] on div "Strap N Go Load Restraint System complete for 14pallet curtainsider SNG System …" at bounding box center [301, 203] width 270 height 17
copy div "Strap N Go Load Restraint System complete for 14pallet curtainsider SNG System"
click at [617, 198] on icon "button" at bounding box center [617, 202] width 2 height 8
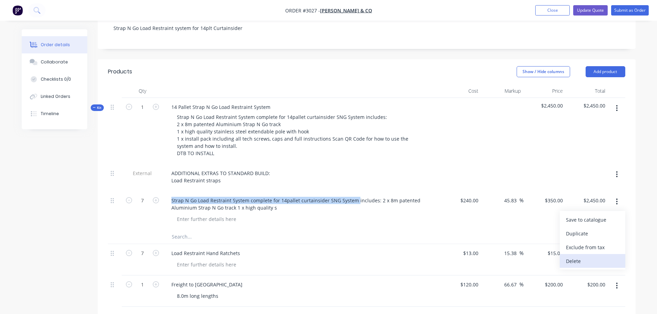
click at [571, 256] on div "Delete" at bounding box center [592, 261] width 53 height 10
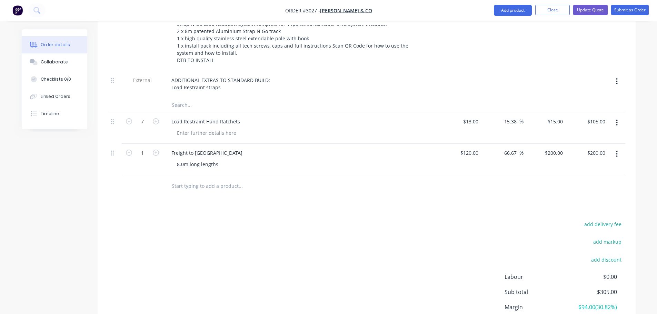
scroll to position [276, 0]
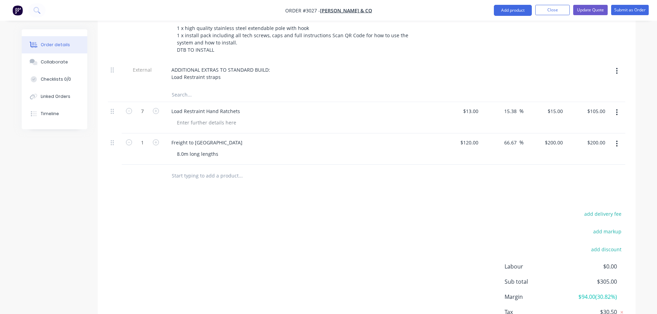
click at [176, 169] on input "text" at bounding box center [240, 176] width 138 height 14
paste input "Strap N Go Load Restraint System complete for 14pallet curtainsider SNG System"
type input "Strap N Go Load Restraint System complete for 14pallet curtainsider SNG System"
click at [182, 175] on div "Products Show / Hide columns Add product Qty Cost Markup Price Total Kit 1 14 P…" at bounding box center [367, 154] width 538 height 397
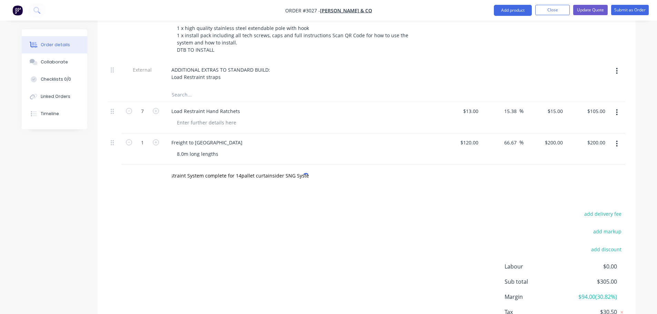
scroll to position [0, 0]
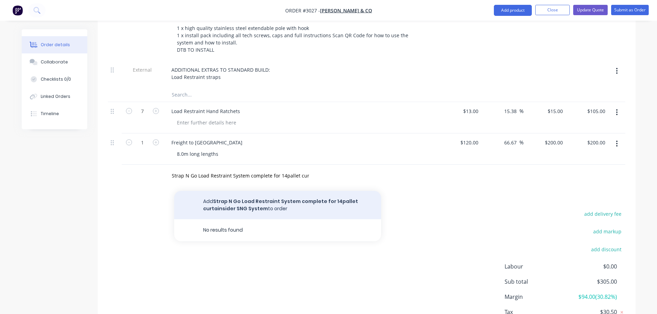
click at [217, 191] on button "Add Strap N Go Load Restraint System complete for 14pallet curtainsider SNG Sys…" at bounding box center [277, 205] width 207 height 28
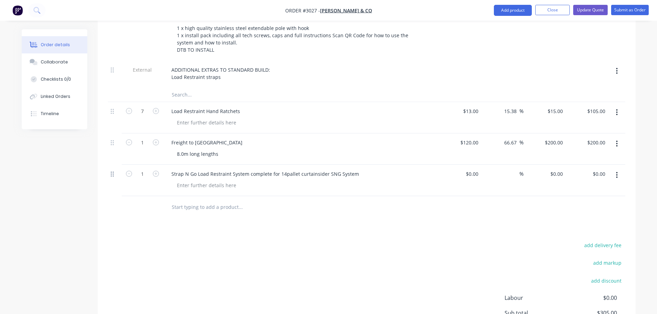
click at [111, 171] on icon at bounding box center [112, 174] width 3 height 6
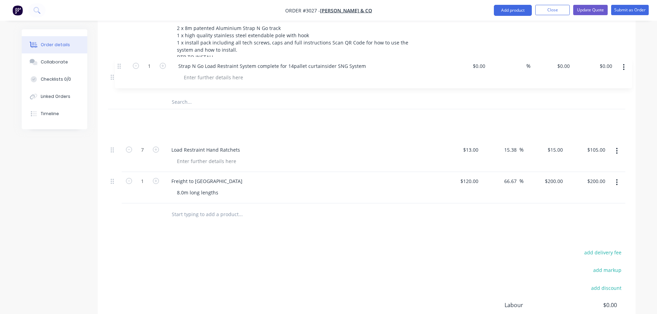
scroll to position [266, 0]
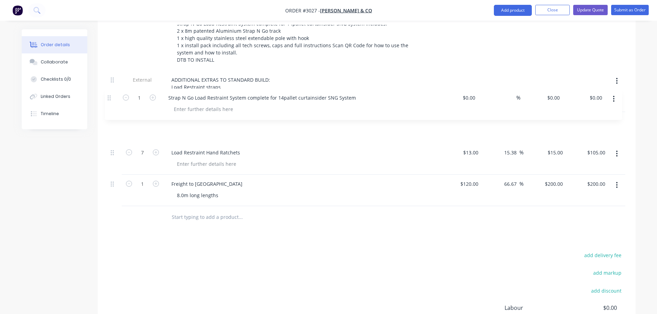
drag, startPoint x: 111, startPoint y: 155, endPoint x: 107, endPoint y: 92, distance: 62.6
click at [108, 93] on div "Kit 1 14 Pallet Strap N Go Load Restraint System Strap N Go Load Restraint Syst…" at bounding box center [366, 105] width 517 height 202
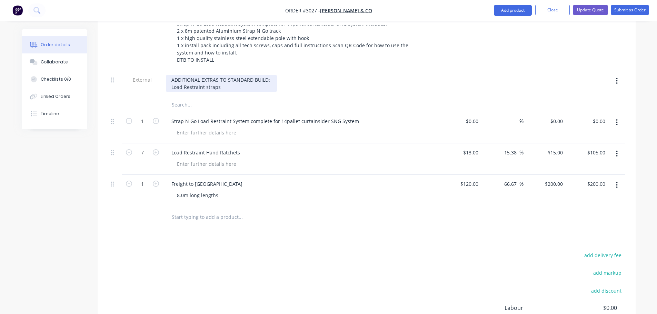
scroll to position [231, 0]
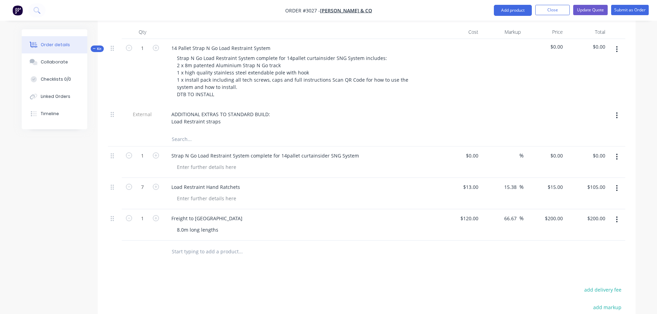
click at [616, 112] on icon "button" at bounding box center [617, 116] width 2 height 8
click at [571, 142] on div "Delete" at bounding box center [592, 147] width 53 height 10
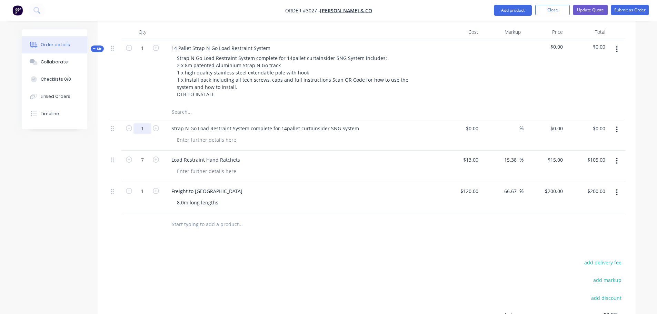
click at [143, 123] on input "1" at bounding box center [142, 128] width 18 height 10
type input "7"
click at [476, 123] on input at bounding box center [473, 128] width 16 height 10
type input "$240.00"
type input "240"
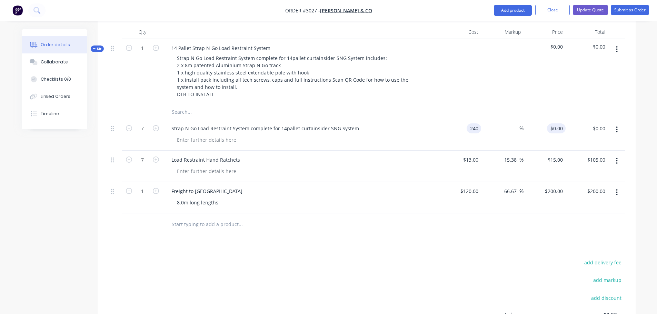
type input "$1,680.00"
type input "350"
type input "45.83"
type input "$350.00"
type input "$2,450.00"
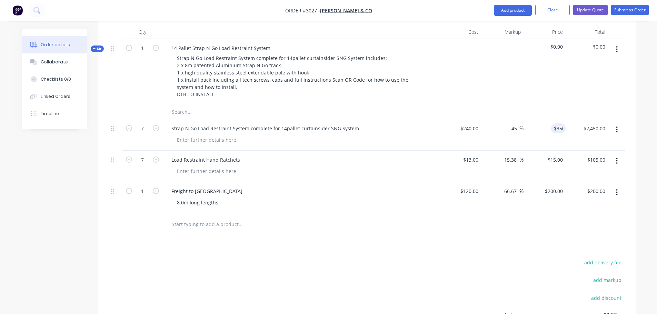
click at [427, 155] on div "Load Restraint Hand Ratchets" at bounding box center [301, 160] width 270 height 10
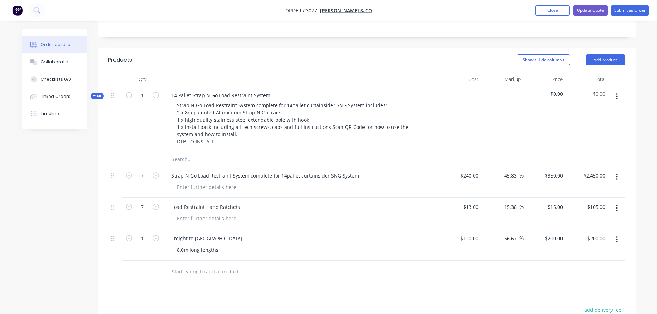
scroll to position [172, 0]
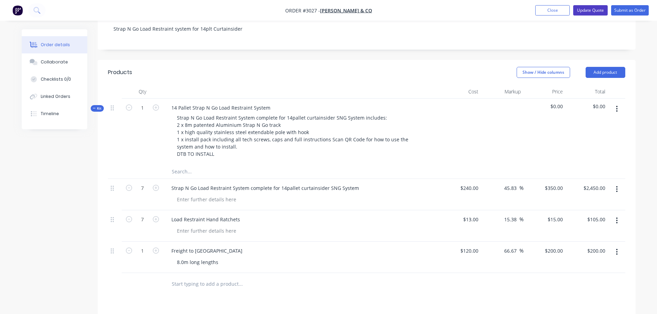
click at [586, 10] on button "Update Quote" at bounding box center [590, 10] width 34 height 10
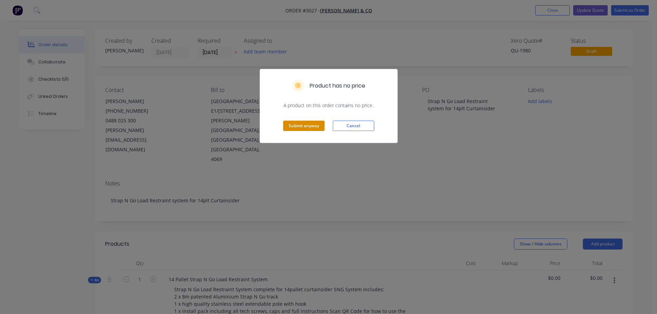
click at [300, 125] on button "Submit anyway" at bounding box center [303, 126] width 41 height 10
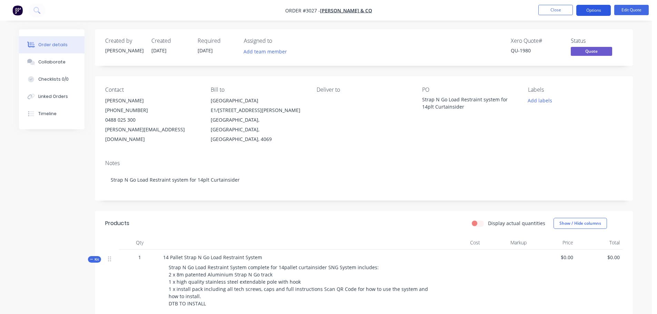
click at [595, 10] on button "Options" at bounding box center [593, 10] width 34 height 11
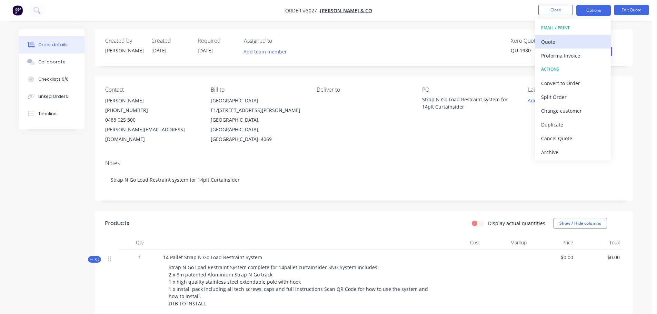
click at [546, 39] on div "Quote" at bounding box center [572, 42] width 63 height 10
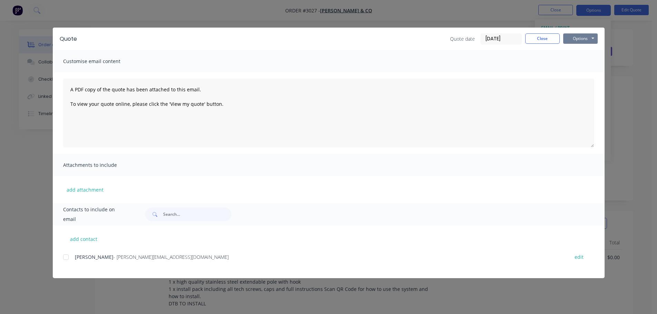
click at [577, 38] on button "Options" at bounding box center [580, 38] width 34 height 10
click at [573, 51] on button "Preview" at bounding box center [585, 50] width 44 height 11
click at [64, 255] on div at bounding box center [66, 257] width 14 height 14
click at [84, 238] on button "add contact" at bounding box center [83, 239] width 41 height 10
select select "AU"
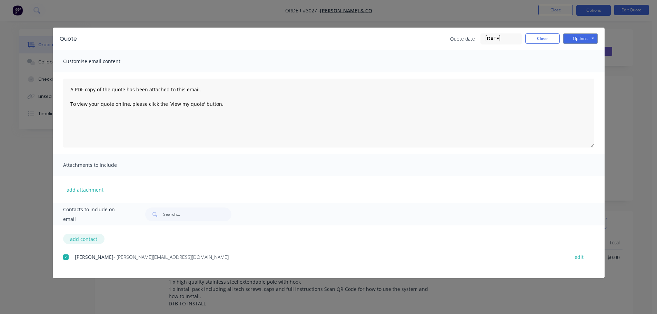
select select "AU"
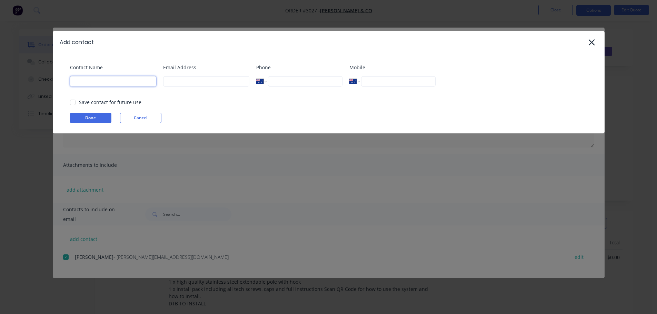
click at [87, 83] on input at bounding box center [113, 81] width 86 height 10
type input "[PERSON_NAME]"
type input "[EMAIL_ADDRESS][DOMAIN_NAME]"
type input "0432 545 330"
click at [83, 117] on button "Done" at bounding box center [90, 118] width 41 height 10
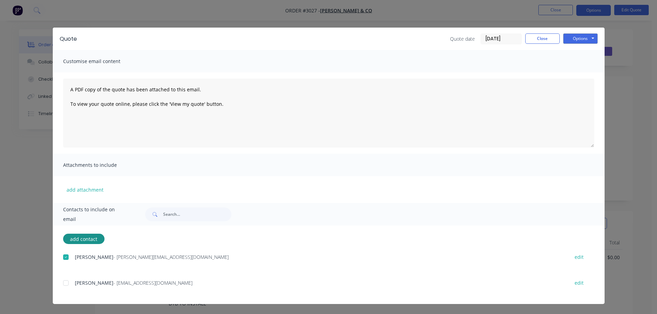
click at [65, 282] on div at bounding box center [66, 283] width 14 height 14
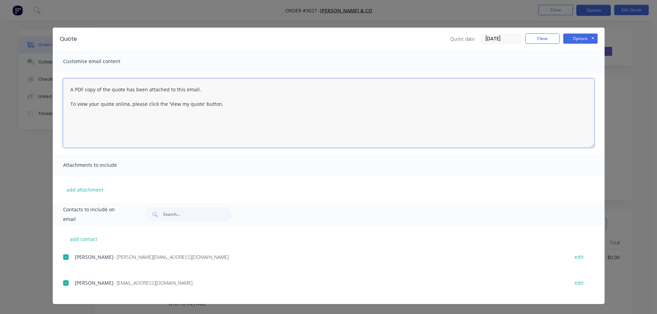
click at [70, 90] on textarea "A PDF copy of the quote has been attached to this email. To view your quote onl…" at bounding box center [328, 113] width 531 height 69
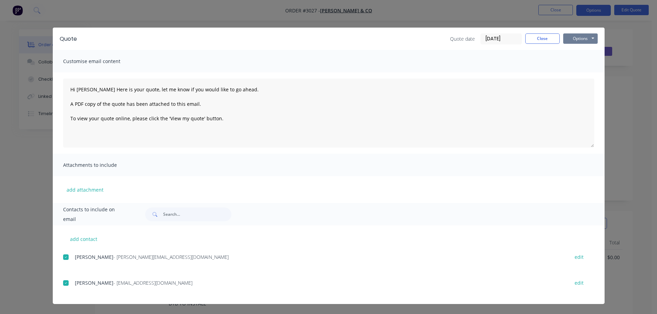
click at [583, 37] on button "Options" at bounding box center [580, 38] width 34 height 10
click at [579, 73] on button "Email" at bounding box center [585, 73] width 44 height 11
type textarea "A PDF copy of the quote has been attached to this email. To view your quote onl…"
